Goal: Task Accomplishment & Management: Complete application form

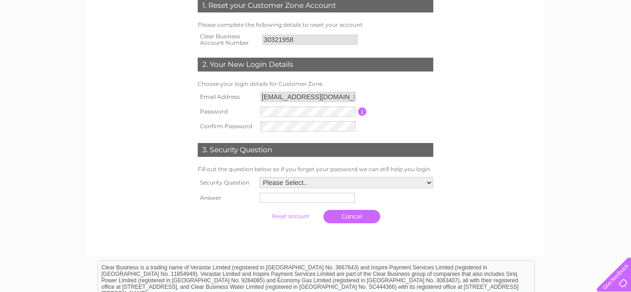
scroll to position [144, 0]
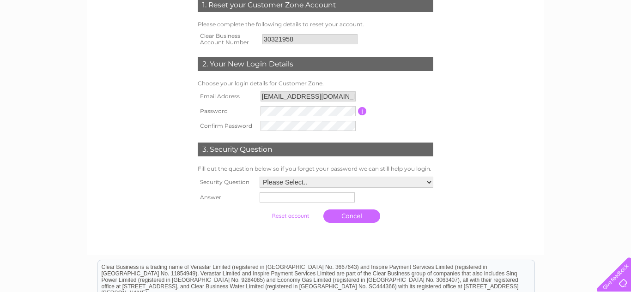
click at [317, 180] on select "Please Select.. In what town or city was your first job? In what town or city d…" at bounding box center [346, 182] width 174 height 11
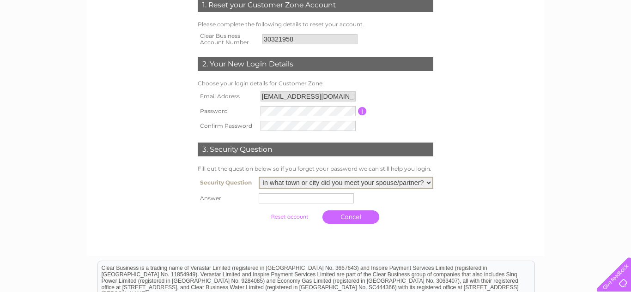
click at [261, 177] on select "Please Select.. In what town or city was your first job? In what town or city d…" at bounding box center [346, 183] width 175 height 12
click at [317, 185] on select "Please Select.. In what town or city was your first job? In what town or city d…" at bounding box center [346, 183] width 175 height 12
select select "5"
click at [261, 177] on select "Please Select.. In what town or city was your first job? In what town or city d…" at bounding box center [346, 183] width 175 height 12
click at [293, 200] on input "text" at bounding box center [306, 198] width 95 height 10
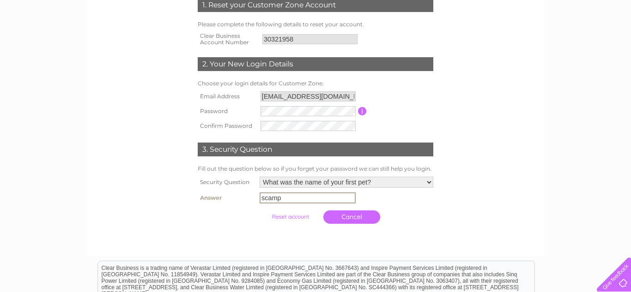
type input "Scamp"
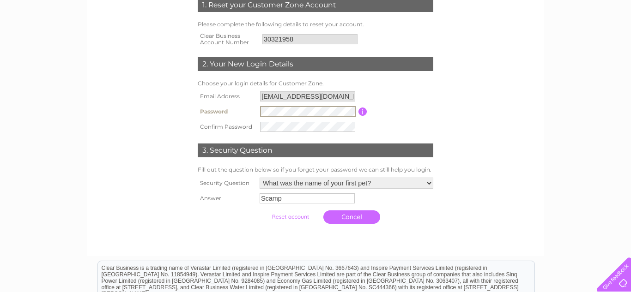
click at [462, 201] on form "1. Reset your Customer Zone Account Please complete the following details to re…" at bounding box center [315, 113] width 439 height 267
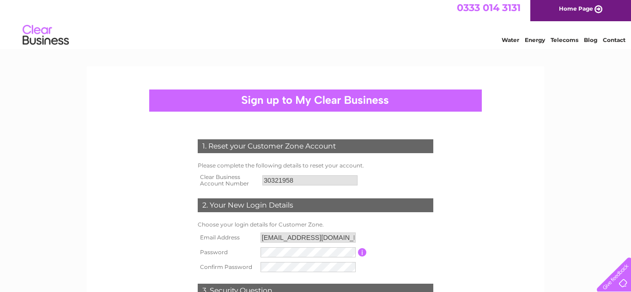
scroll to position [4, 0]
